Goal: Transaction & Acquisition: Subscribe to service/newsletter

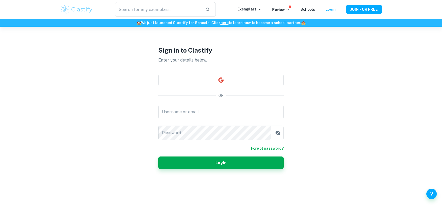
scroll to position [26, 0]
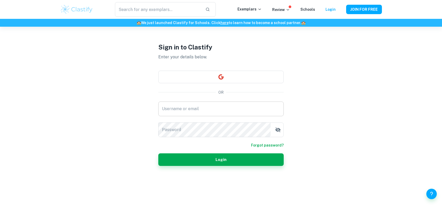
click at [213, 107] on input "Username or email" at bounding box center [220, 108] width 125 height 15
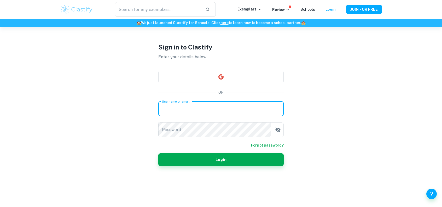
click at [213, 107] on input "Username or email" at bounding box center [220, 108] width 125 height 15
type input "[EMAIL_ADDRESS][DOMAIN_NAME]"
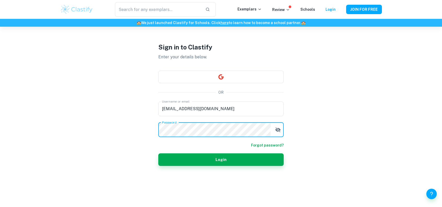
click at [158, 153] on button "Login" at bounding box center [220, 159] width 125 height 13
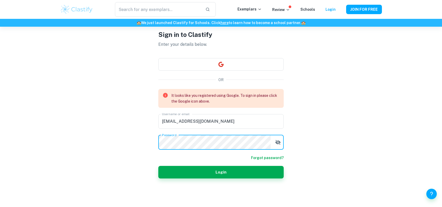
click at [237, 61] on div "Sign in to Clastify Enter your details below. OR It looks like you registered u…" at bounding box center [220, 104] width 125 height 207
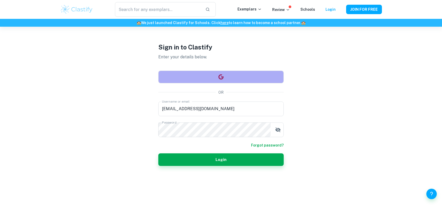
click at [228, 78] on button "button" at bounding box center [220, 77] width 125 height 13
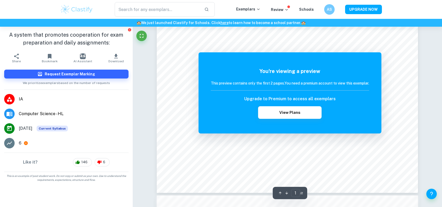
scroll to position [209, 0]
click at [306, 109] on button "View Plans" at bounding box center [289, 112] width 63 height 13
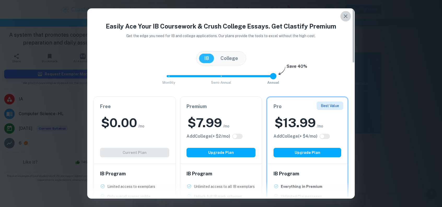
click at [347, 15] on icon "button" at bounding box center [345, 16] width 6 height 6
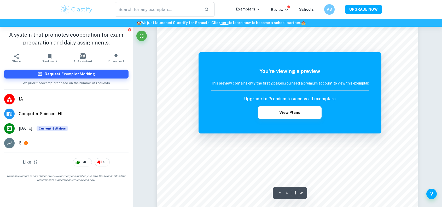
scroll to position [157, 0]
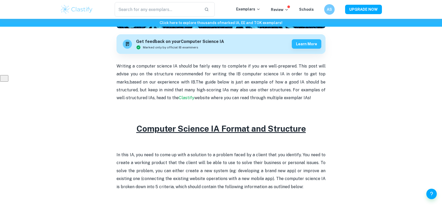
scroll to position [52, 0]
